Goal: Task Accomplishment & Management: Use online tool/utility

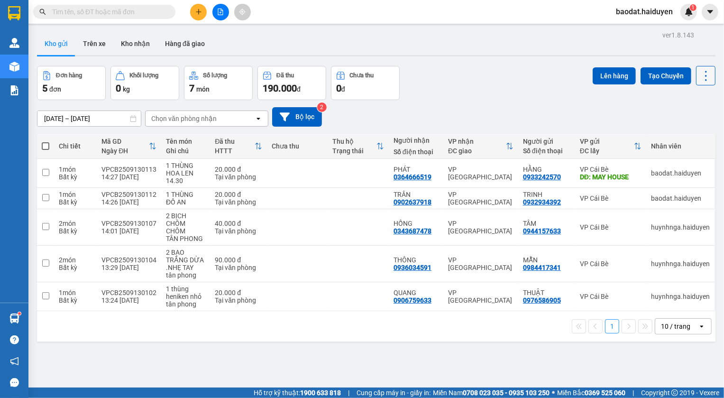
click at [699, 73] on icon at bounding box center [705, 75] width 13 height 13
click at [687, 136] on span "Làm mới" at bounding box center [686, 134] width 26 height 9
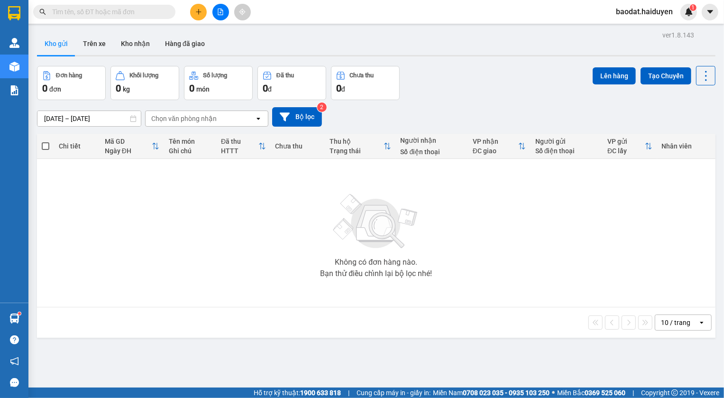
click at [681, 328] on div "10 / trang" at bounding box center [676, 322] width 43 height 15
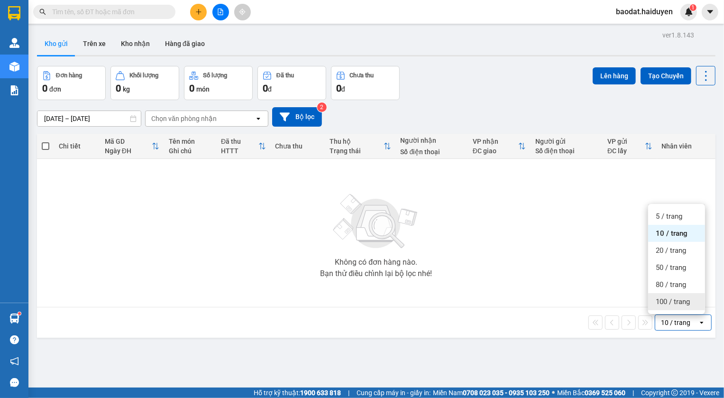
drag, startPoint x: 669, startPoint y: 294, endPoint x: 663, endPoint y: 296, distance: 6.2
click at [668, 294] on div "100 / trang" at bounding box center [676, 301] width 57 height 17
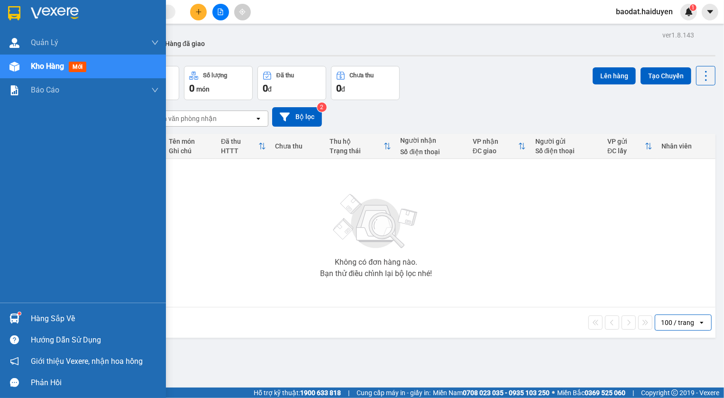
click at [29, 313] on div "Hàng sắp về" at bounding box center [83, 318] width 166 height 21
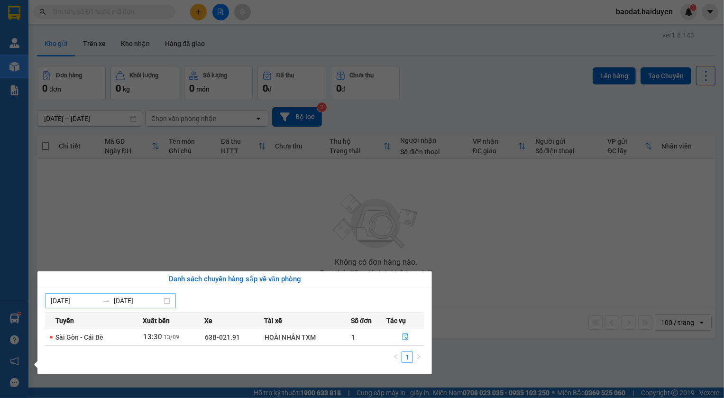
click at [66, 301] on input "[DATE]" at bounding box center [75, 300] width 48 height 10
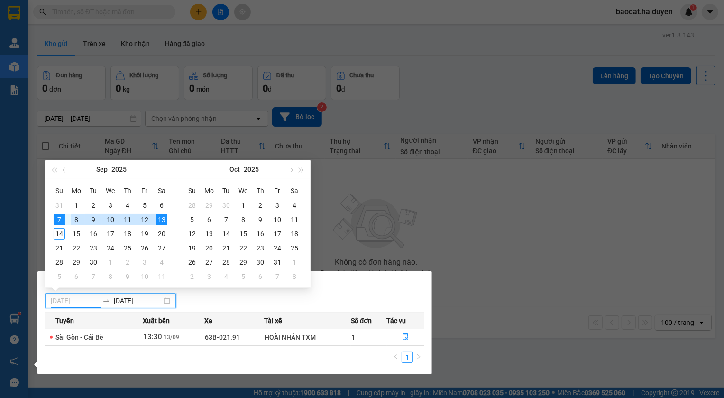
type input "[DATE]"
click at [54, 220] on div "7" at bounding box center [59, 219] width 11 height 11
type input "[DATE]"
click at [58, 231] on div "14" at bounding box center [59, 233] width 11 height 11
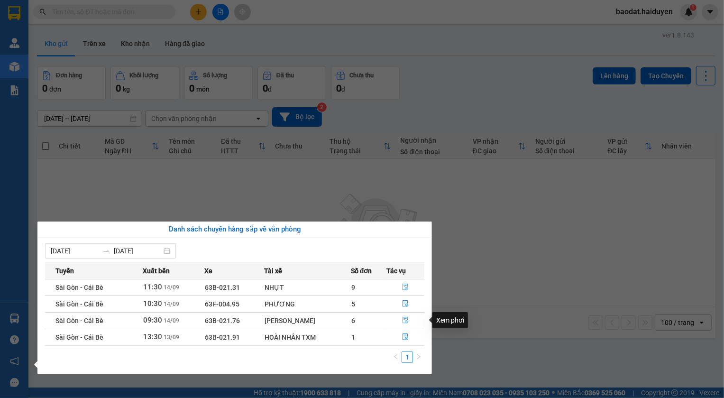
drag, startPoint x: 405, startPoint y: 288, endPoint x: 404, endPoint y: 318, distance: 29.4
click at [404, 318] on tbody "Sài Gòn - Cái Bè 11:30 [DATE] 63B-021.31 NHỰT 9 [GEOGRAPHIC_DATA] - Cái Bè 10:3…" at bounding box center [234, 312] width 379 height 66
click at [404, 318] on icon "file-done" at bounding box center [405, 320] width 7 height 7
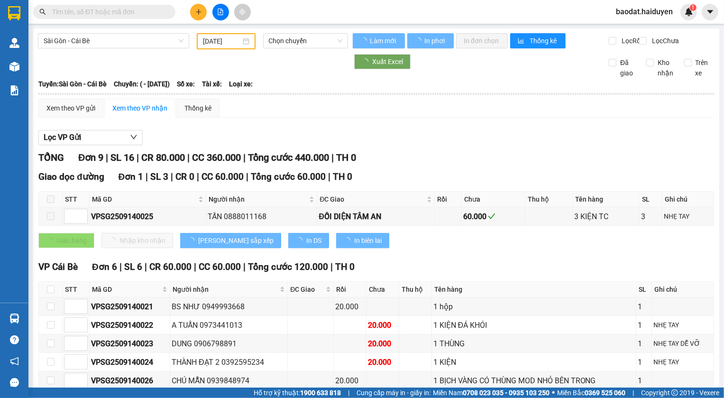
type input "[DATE]"
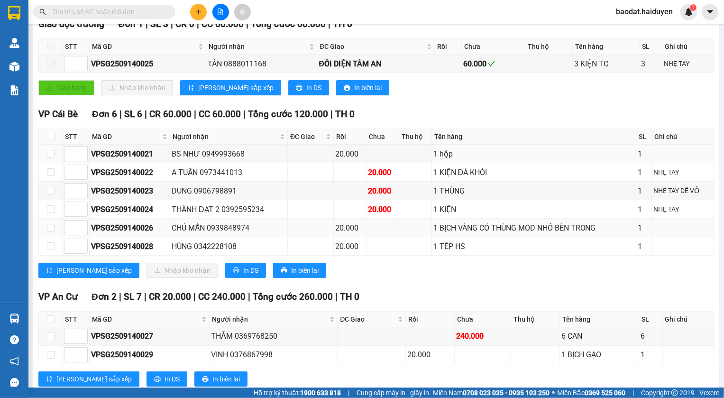
scroll to position [183, 0]
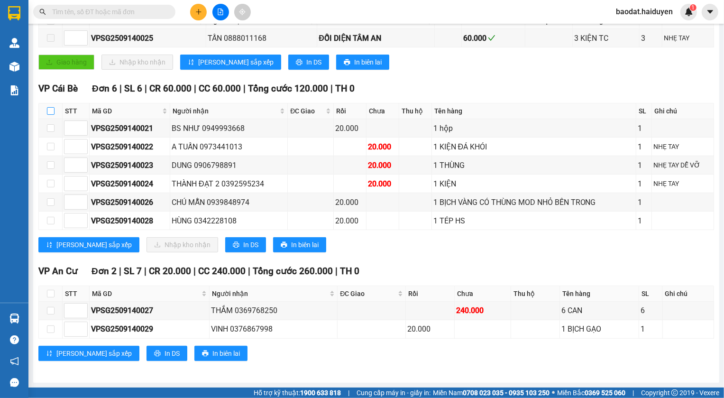
click at [48, 111] on input "checkbox" at bounding box center [51, 111] width 8 height 8
checkbox input "true"
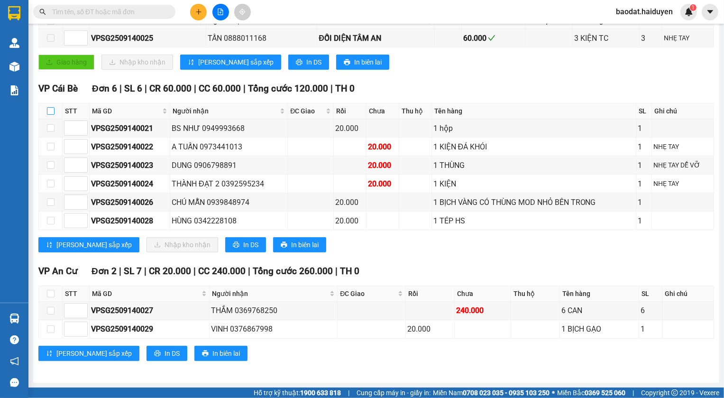
checkbox input "true"
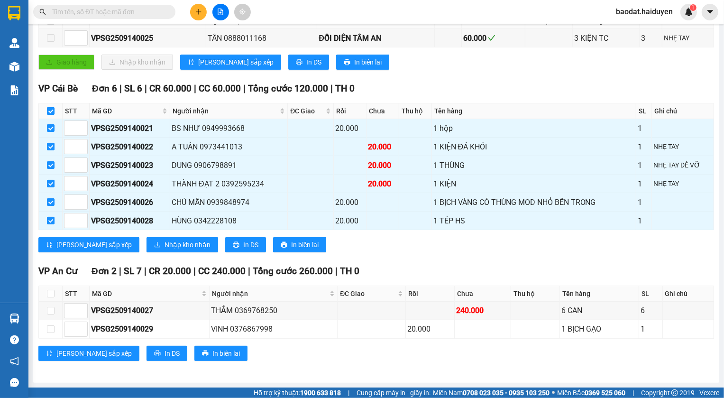
click at [48, 111] on input "checkbox" at bounding box center [51, 111] width 8 height 8
checkbox input "false"
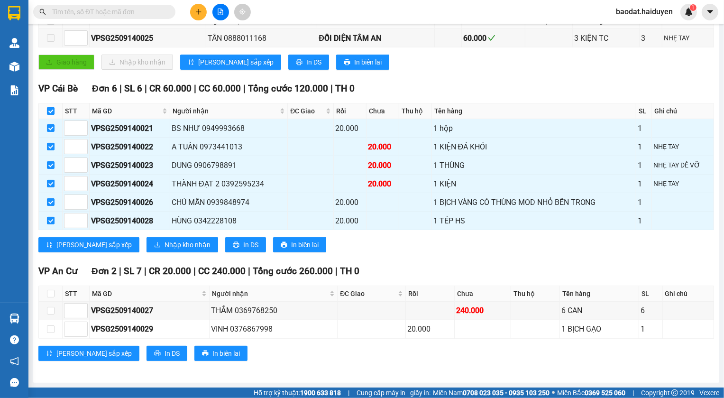
checkbox input "false"
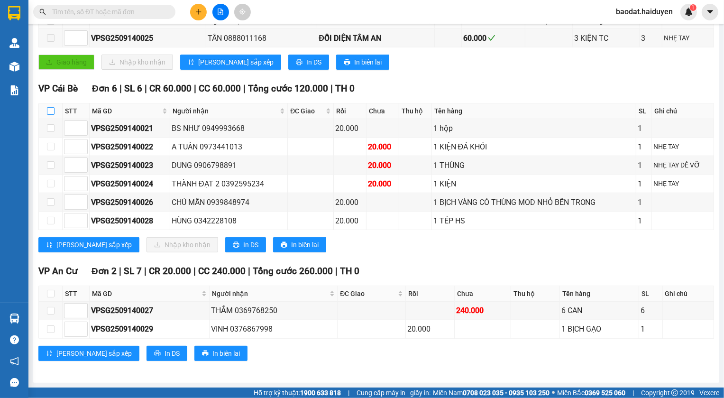
click at [48, 111] on input "checkbox" at bounding box center [51, 111] width 8 height 8
checkbox input "true"
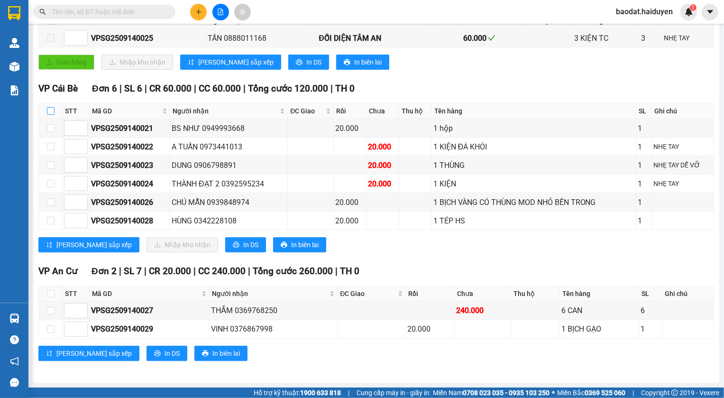
checkbox input "true"
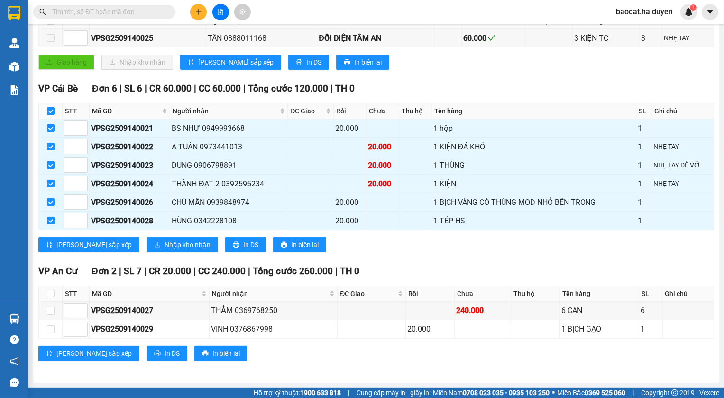
click at [48, 111] on input "checkbox" at bounding box center [51, 111] width 8 height 8
checkbox input "false"
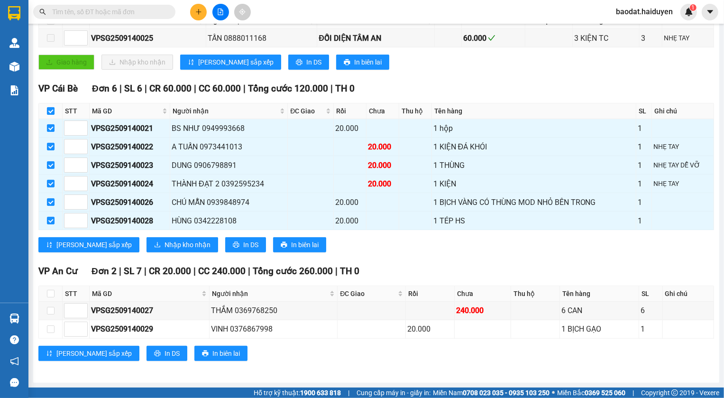
checkbox input "false"
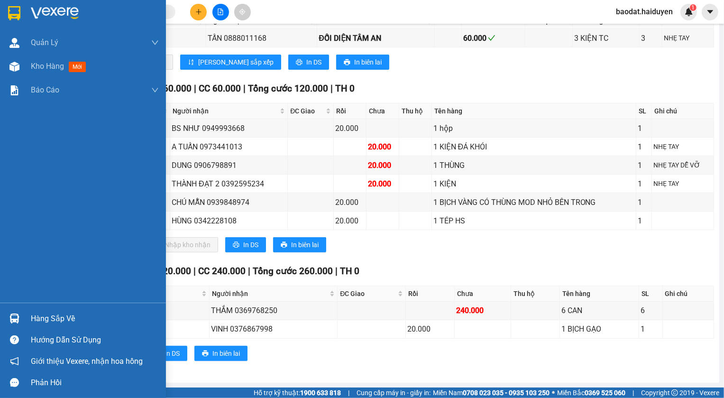
click at [48, 320] on div "Hàng sắp về" at bounding box center [95, 318] width 128 height 14
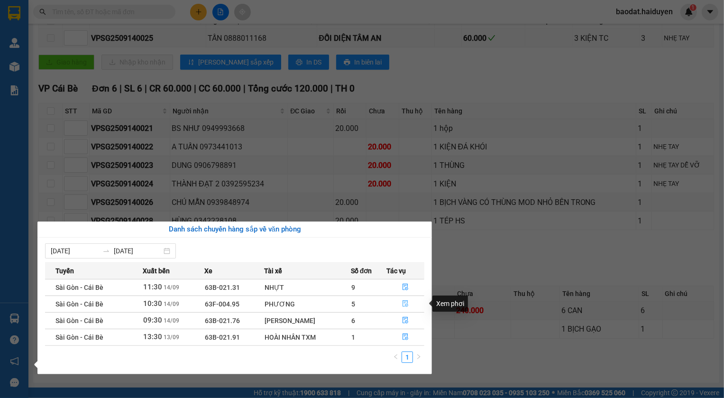
click at [401, 303] on button "button" at bounding box center [405, 303] width 37 height 15
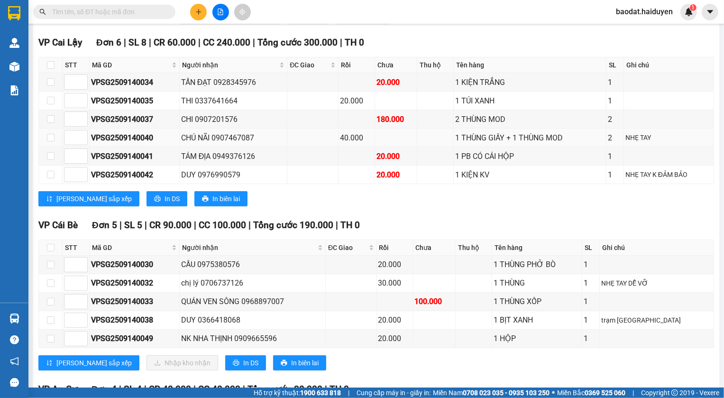
scroll to position [355, 0]
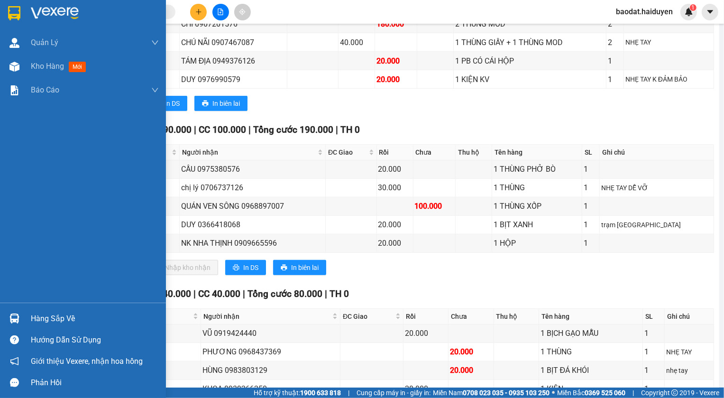
click at [56, 309] on div "Hàng sắp về" at bounding box center [83, 318] width 166 height 21
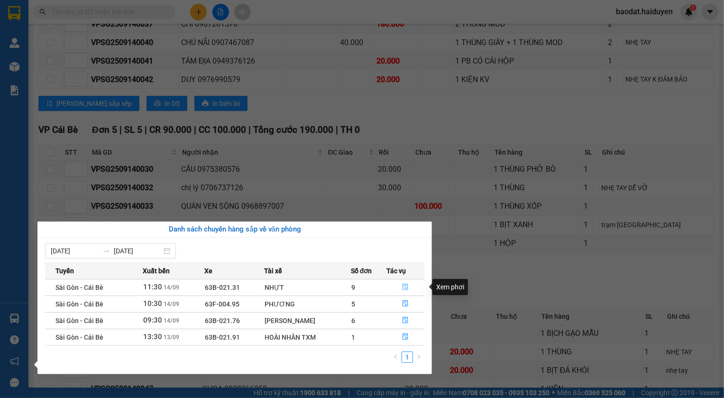
click at [402, 284] on icon "file-done" at bounding box center [405, 286] width 7 height 7
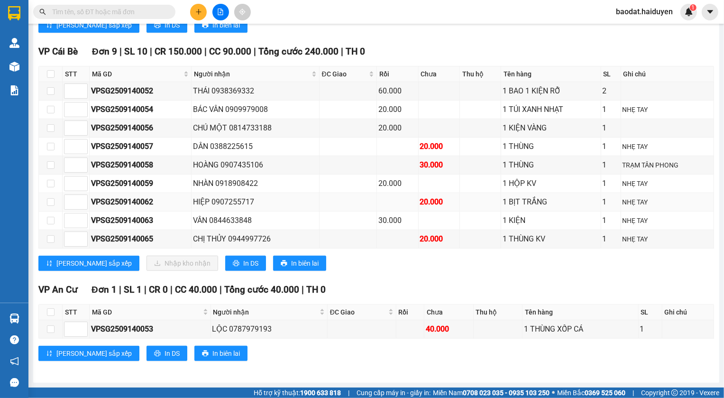
scroll to position [365, 0]
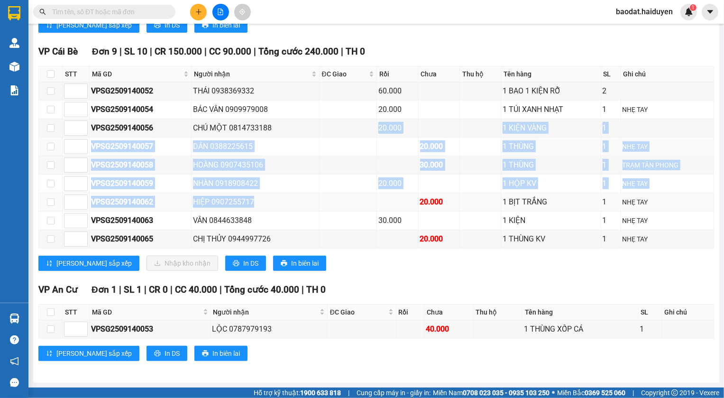
drag, startPoint x: 294, startPoint y: 121, endPoint x: 301, endPoint y: 204, distance: 83.2
click at [300, 208] on tbody "VPSG2509140052 THÁI 0938369332 60.000 1 BAO 1 KIỆN RỖ 2 VPSG2509140054 BÁC VÂN …" at bounding box center [376, 165] width 675 height 166
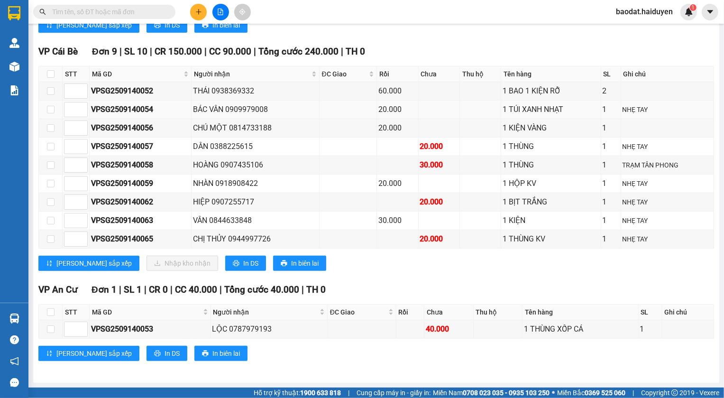
click at [336, 109] on td at bounding box center [348, 109] width 58 height 18
click at [288, 90] on div "THÁI 0938369332" at bounding box center [255, 91] width 125 height 12
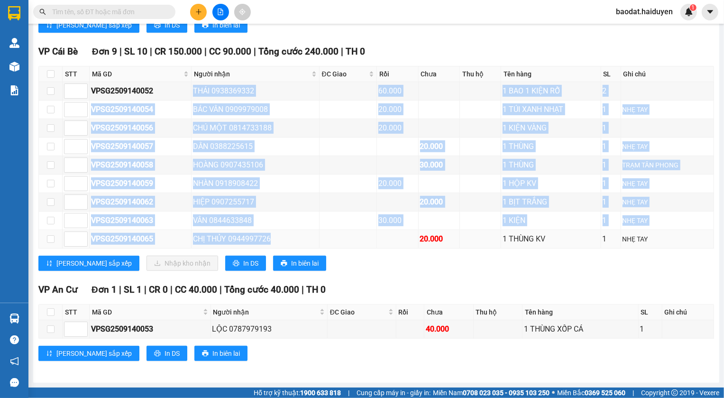
drag, startPoint x: 288, startPoint y: 90, endPoint x: 280, endPoint y: 237, distance: 147.1
click at [280, 237] on tbody "VPSG2509140052 THÁI 0938369332 60.000 1 BAO 1 KIỆN RỖ 2 VPSG2509140054 BÁC VÂN …" at bounding box center [376, 165] width 675 height 166
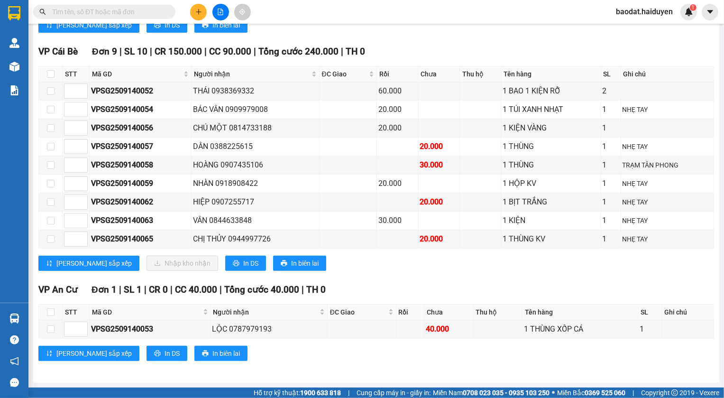
click at [426, 269] on div "[PERSON_NAME] sắp xếp Nhập kho nhận In DS In biên lai" at bounding box center [375, 262] width 675 height 15
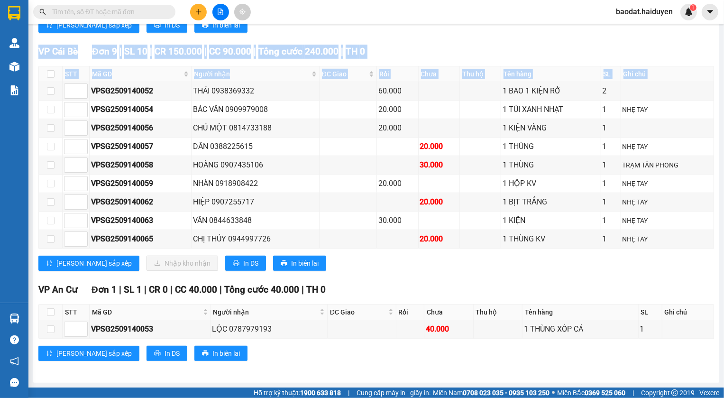
drag, startPoint x: 100, startPoint y: 75, endPoint x: 501, endPoint y: 30, distance: 403.9
click at [501, 30] on div "TỔNG Đơn 15 | SL 16 | CR 170.000 | CC 230.000 | Tổng cước 400.000 | TH 0 Giao d…" at bounding box center [375, 81] width 675 height 583
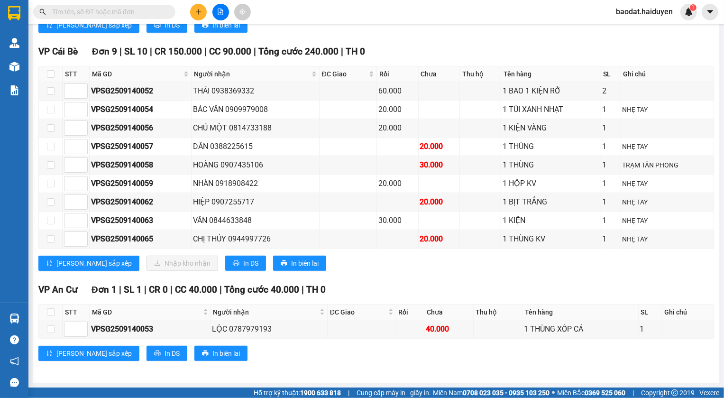
click at [450, 29] on div "[PERSON_NAME] sắp xếp In DS In biên lai" at bounding box center [375, 25] width 675 height 15
